Goal: Transaction & Acquisition: Purchase product/service

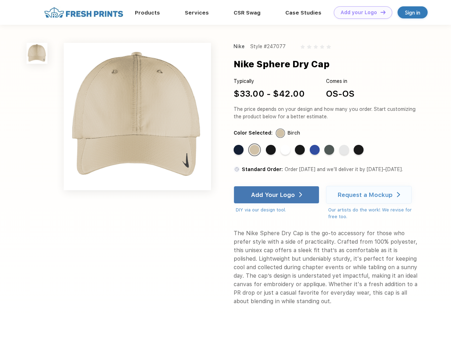
click at [360, 12] on link "Add your Logo Design Tool" at bounding box center [363, 12] width 58 height 12
click at [0, 0] on div "Design Tool" at bounding box center [0, 0] width 0 height 0
click at [380, 12] on link "Add your Logo Design Tool" at bounding box center [363, 12] width 58 height 12
click at [37, 53] on img at bounding box center [37, 53] width 21 height 21
click at [239, 150] on div "Standard Color" at bounding box center [239, 150] width 10 height 10
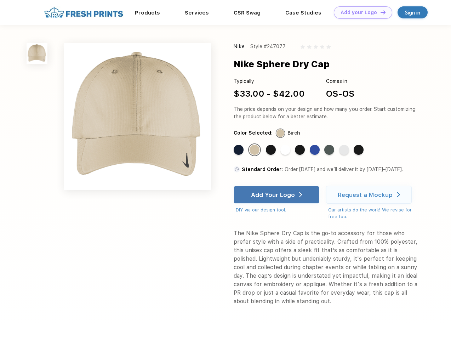
click at [255, 150] on div "Standard Color" at bounding box center [255, 150] width 10 height 10
click at [272, 150] on div "Standard Color" at bounding box center [271, 150] width 10 height 10
click at [286, 150] on div "Standard Color" at bounding box center [285, 150] width 10 height 10
click at [301, 150] on div "Standard Color" at bounding box center [300, 150] width 10 height 10
click at [315, 150] on div "Standard Color" at bounding box center [315, 150] width 10 height 10
